Goal: Connect with others: Participate in discussion

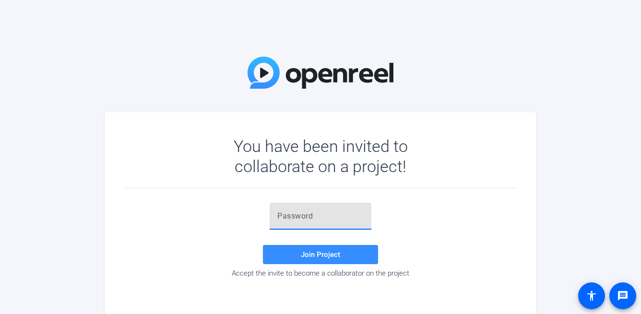
click at [289, 218] on input "text" at bounding box center [320, 216] width 86 height 12
paste input "%1kQ)u"
type input "%1kQ)u"
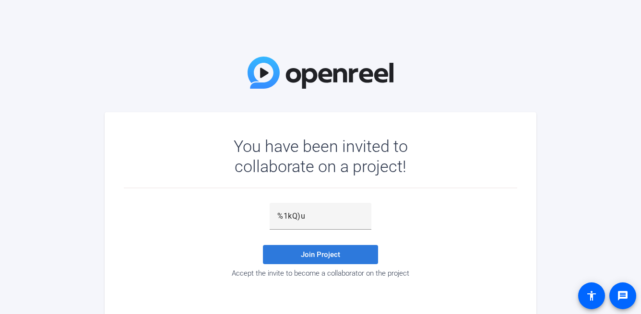
click at [286, 252] on span at bounding box center [320, 254] width 115 height 23
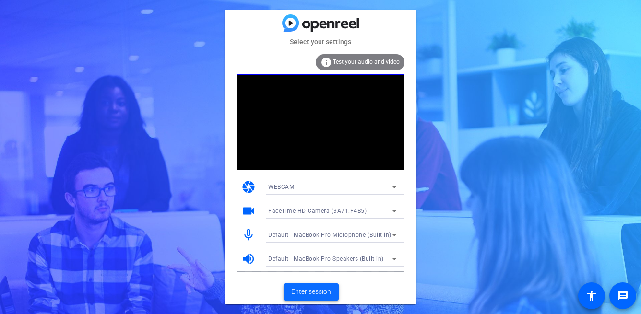
click at [294, 292] on span "Enter session" at bounding box center [311, 292] width 40 height 10
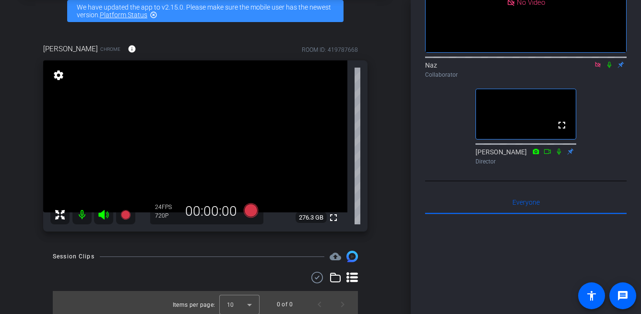
scroll to position [47, 0]
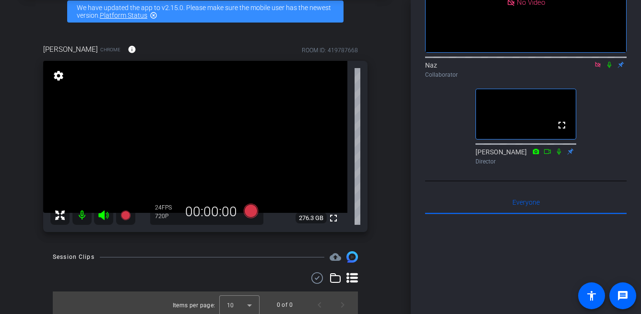
click at [609, 68] on icon at bounding box center [609, 65] width 4 height 6
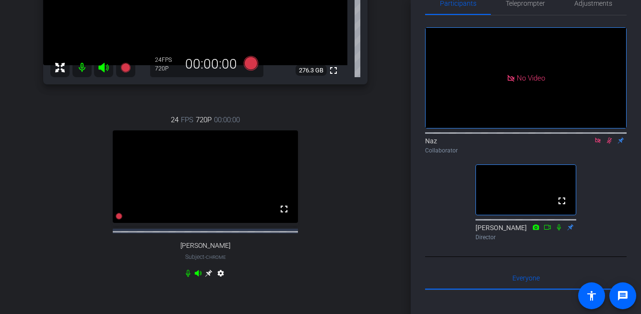
scroll to position [192, 0]
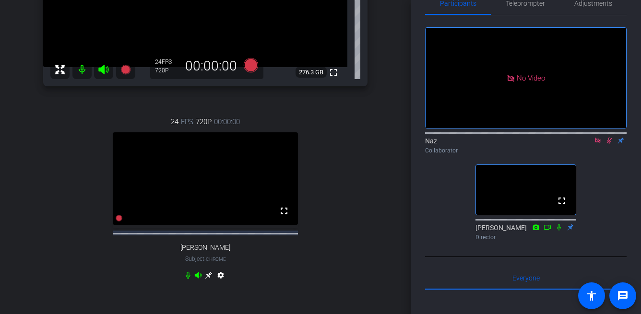
click at [608, 144] on icon at bounding box center [609, 140] width 8 height 7
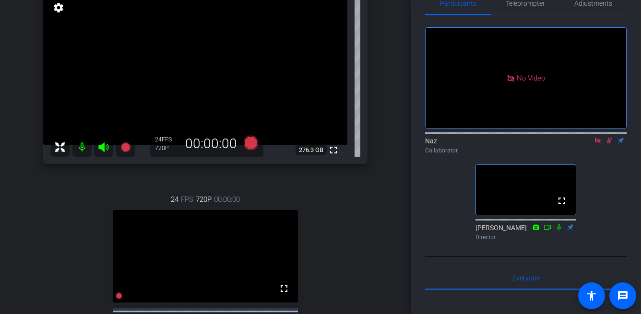
scroll to position [121, 0]
